Goal: Information Seeking & Learning: Check status

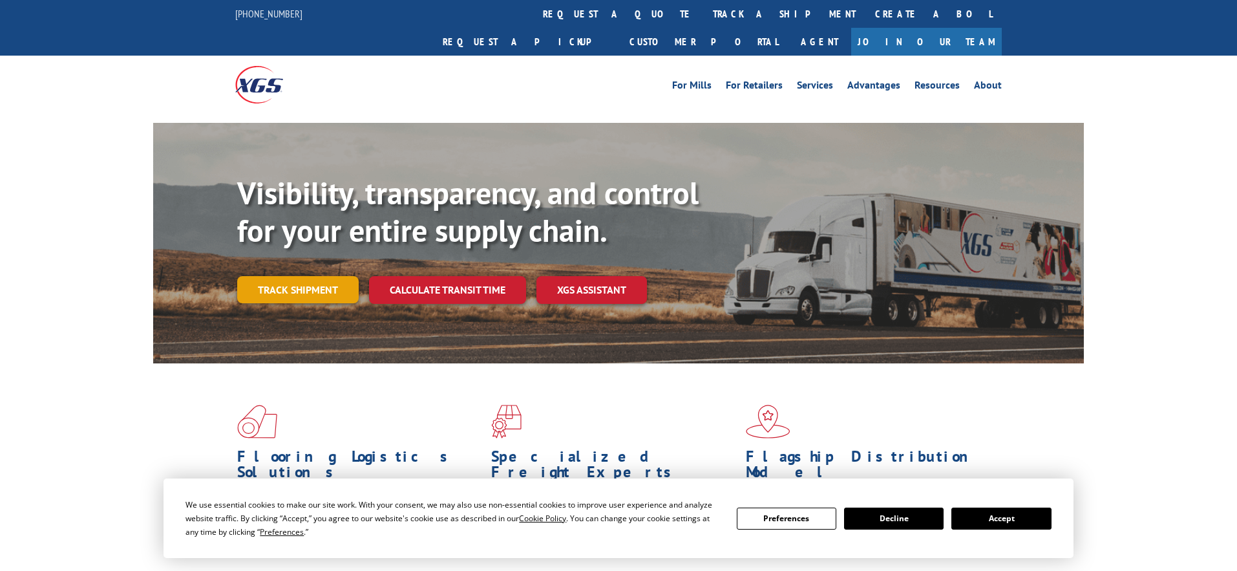
click at [306, 276] on link "Track shipment" at bounding box center [297, 289] width 121 height 27
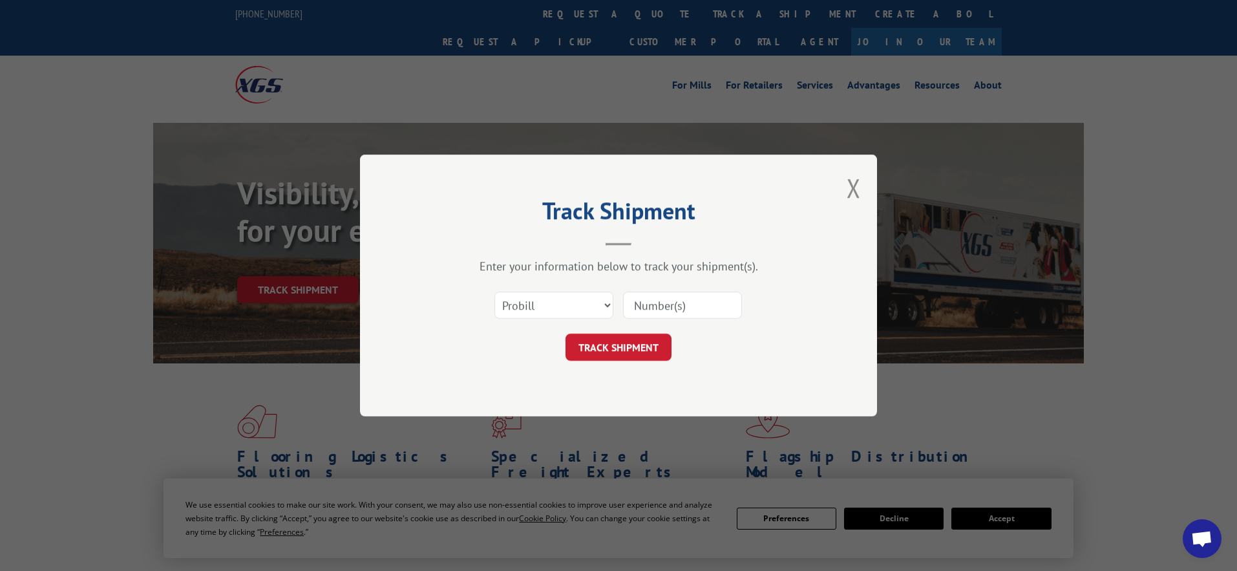
click at [689, 313] on input at bounding box center [682, 304] width 119 height 27
paste input "31397709"
type input "31397709"
click at [625, 346] on button "TRACK SHIPMENT" at bounding box center [618, 346] width 106 height 27
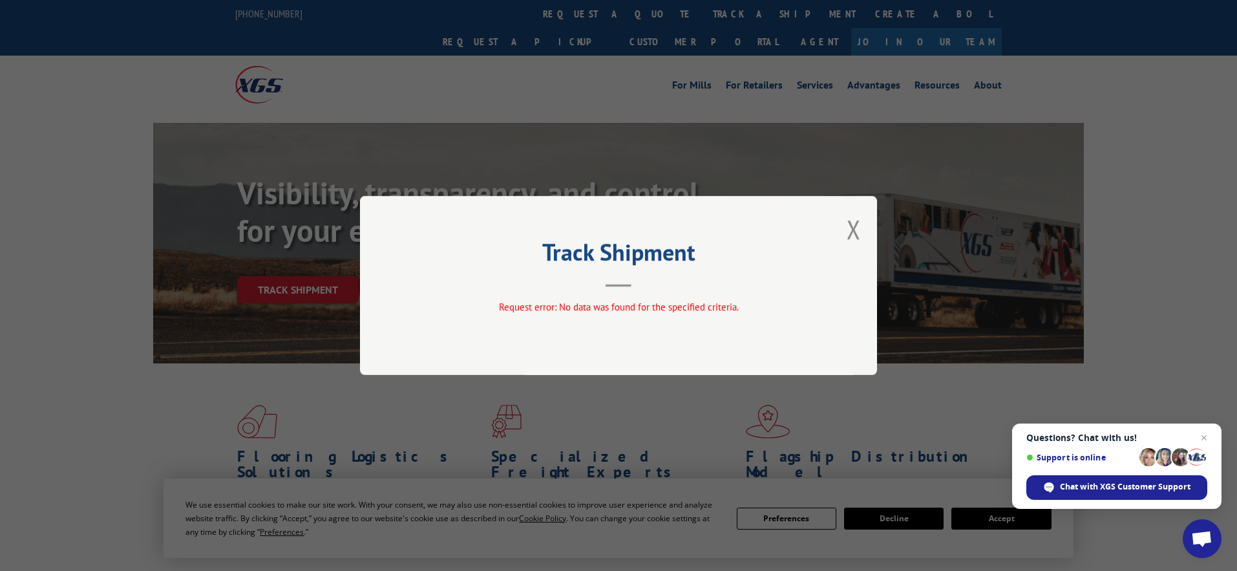
click at [861, 234] on div "Track Shipment Request error: No data was found for the specified criteria." at bounding box center [618, 285] width 517 height 179
click at [866, 234] on div "Track Shipment Request error: No data was found for the specified criteria." at bounding box center [618, 285] width 517 height 179
click at [852, 233] on button "Close modal" at bounding box center [854, 229] width 14 height 34
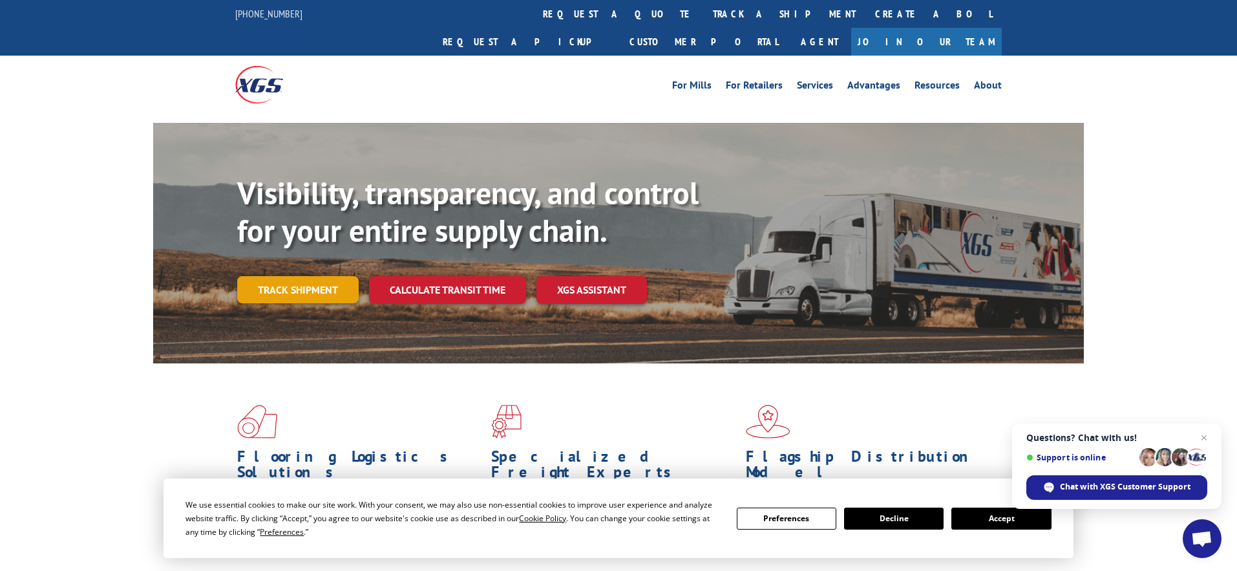
click at [325, 245] on div "Visibility, transparency, and control for your entire supply chain. Track shipm…" at bounding box center [660, 264] width 847 height 180
click at [324, 276] on link "Track shipment" at bounding box center [297, 289] width 121 height 27
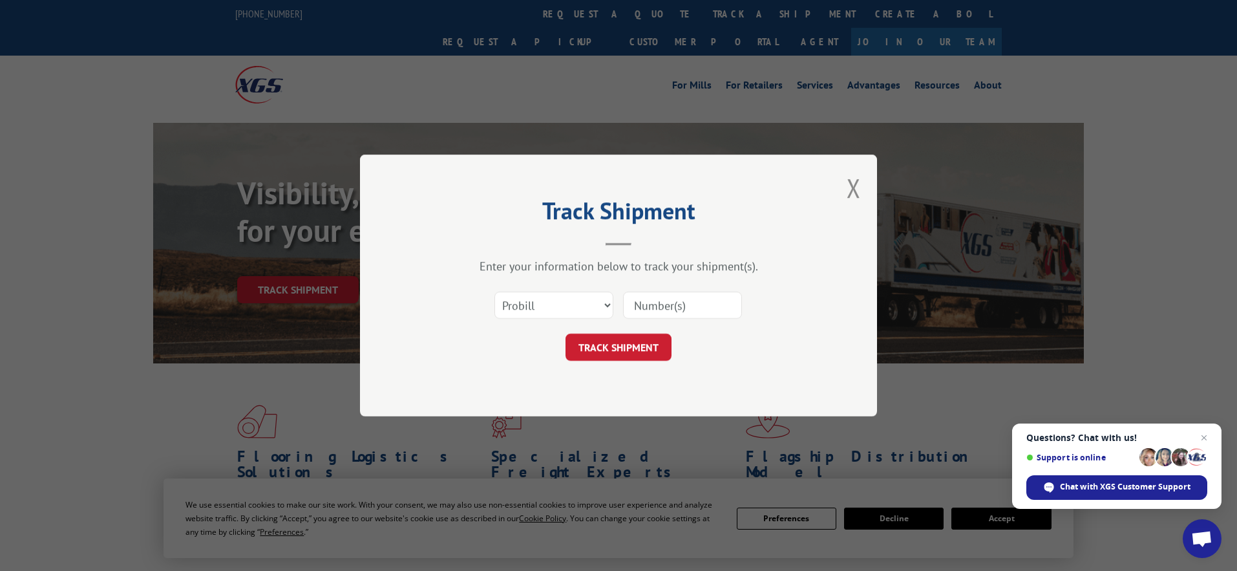
click at [664, 305] on input at bounding box center [682, 304] width 119 height 27
paste input "17592179"
type input "17592179"
click at [635, 342] on button "TRACK SHIPMENT" at bounding box center [618, 346] width 106 height 27
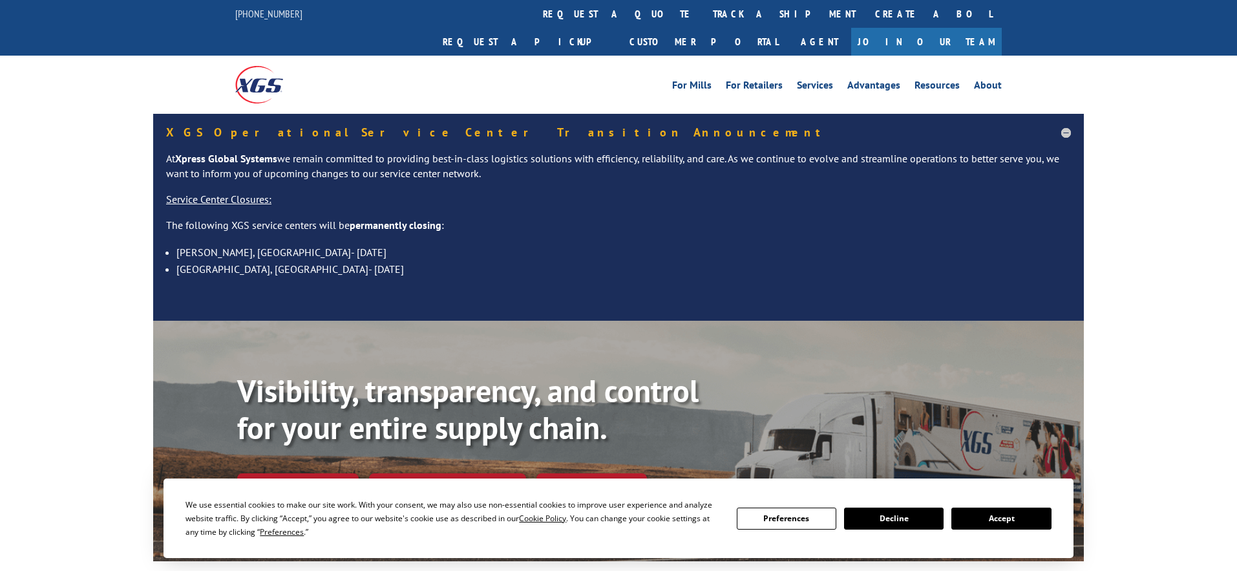
click at [305, 441] on div "Visibility, transparency, and control for your entire supply chain. Track shipm…" at bounding box center [660, 462] width 847 height 180
click at [306, 473] on link "Track shipment" at bounding box center [297, 486] width 121 height 27
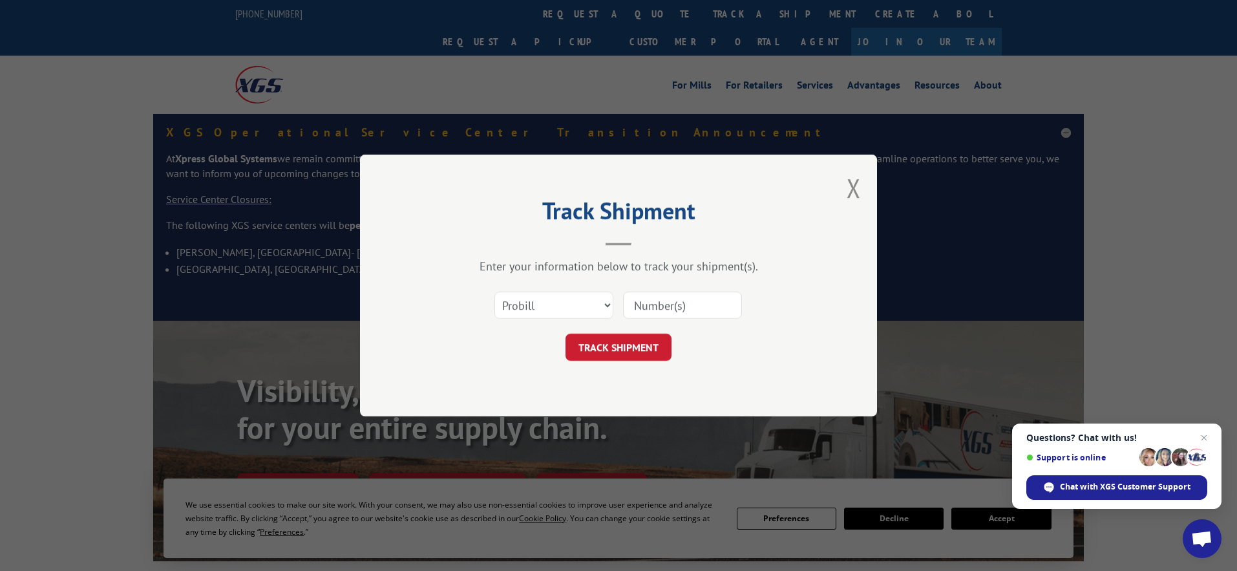
click at [664, 296] on input at bounding box center [682, 304] width 119 height 27
paste input "17564820"
type input "17564820"
click at [613, 361] on div "Track Shipment Enter your information below to track your shipment(s). Select c…" at bounding box center [618, 285] width 517 height 262
click at [616, 351] on button "TRACK SHIPMENT" at bounding box center [618, 346] width 106 height 27
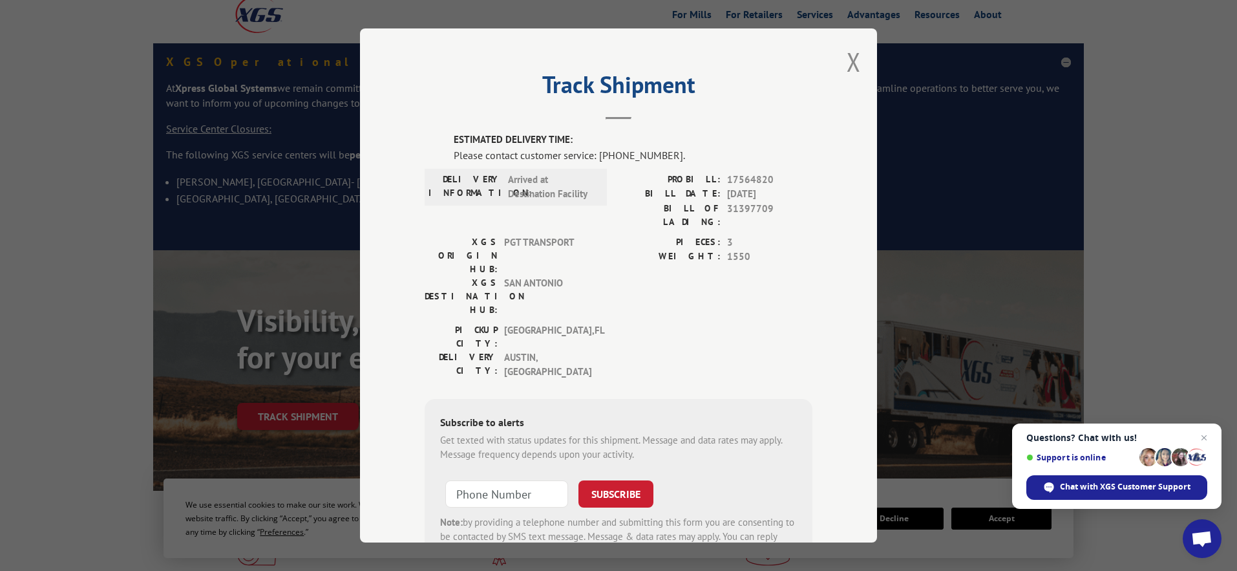
scroll to position [67, 0]
